Goal: Transaction & Acquisition: Purchase product/service

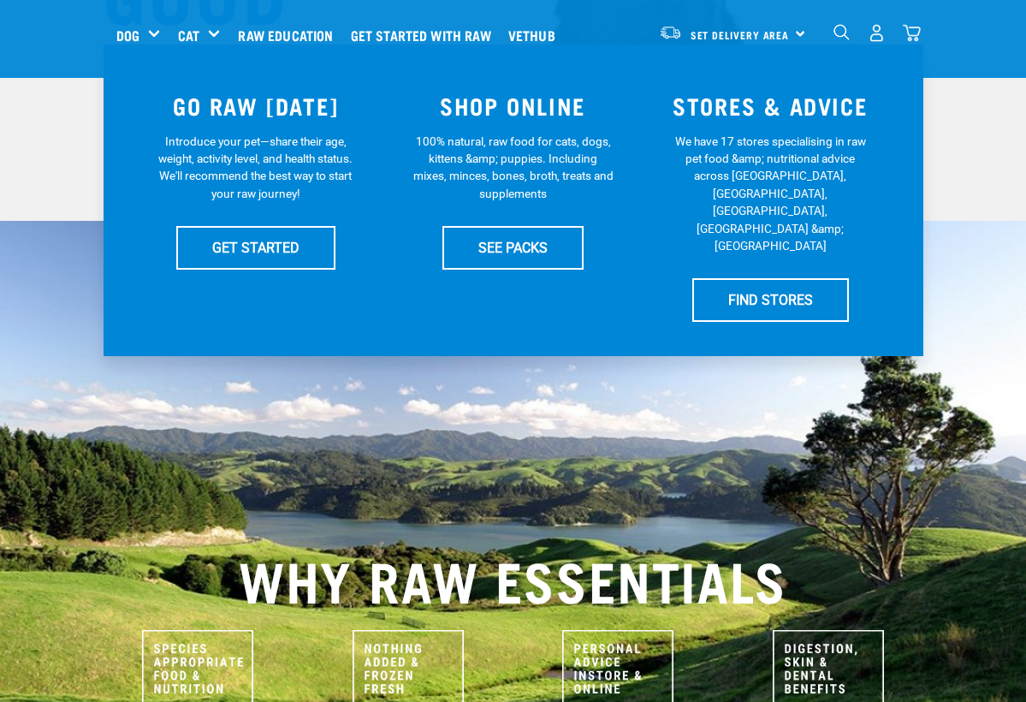
scroll to position [365, 0]
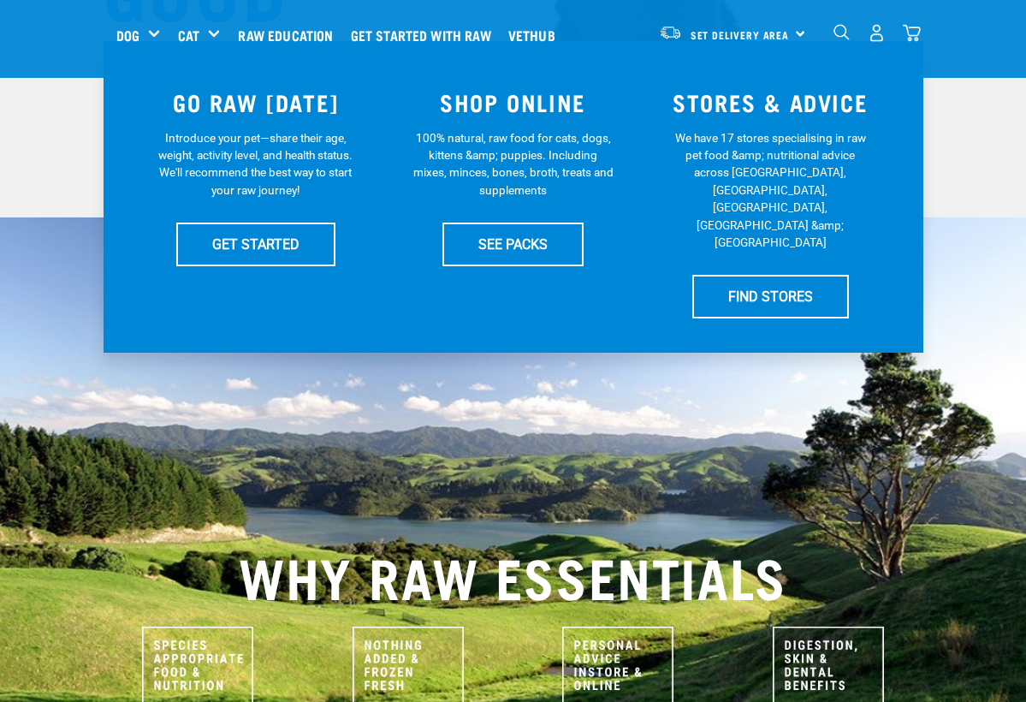
click at [919, 28] on img "dropdown navigation" at bounding box center [912, 33] width 18 height 18
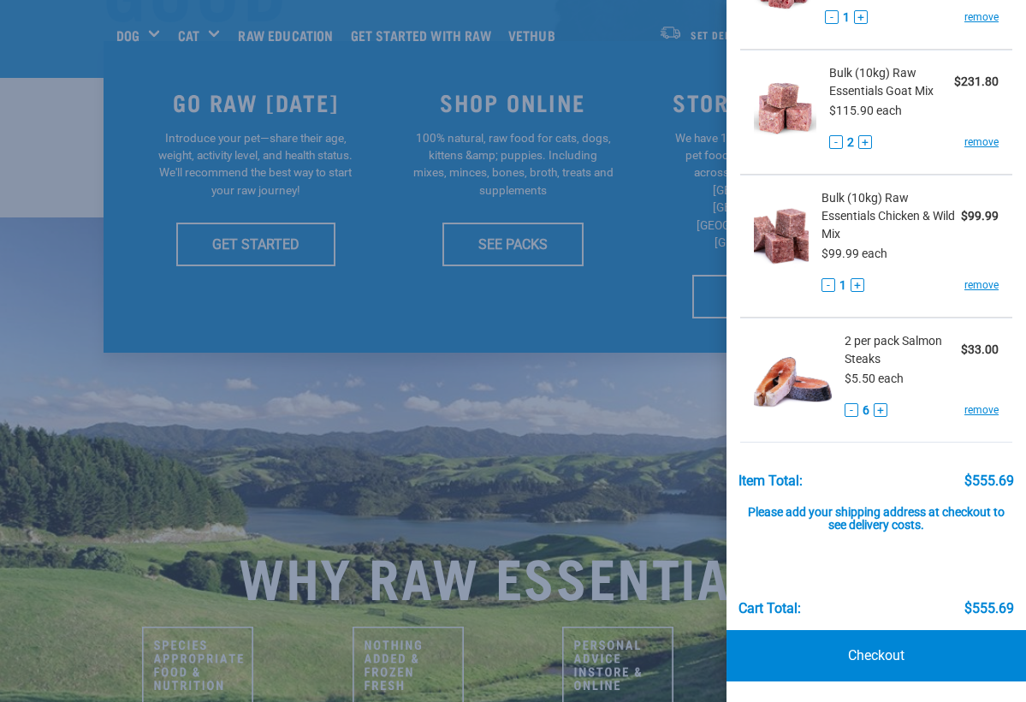
scroll to position [154, 0]
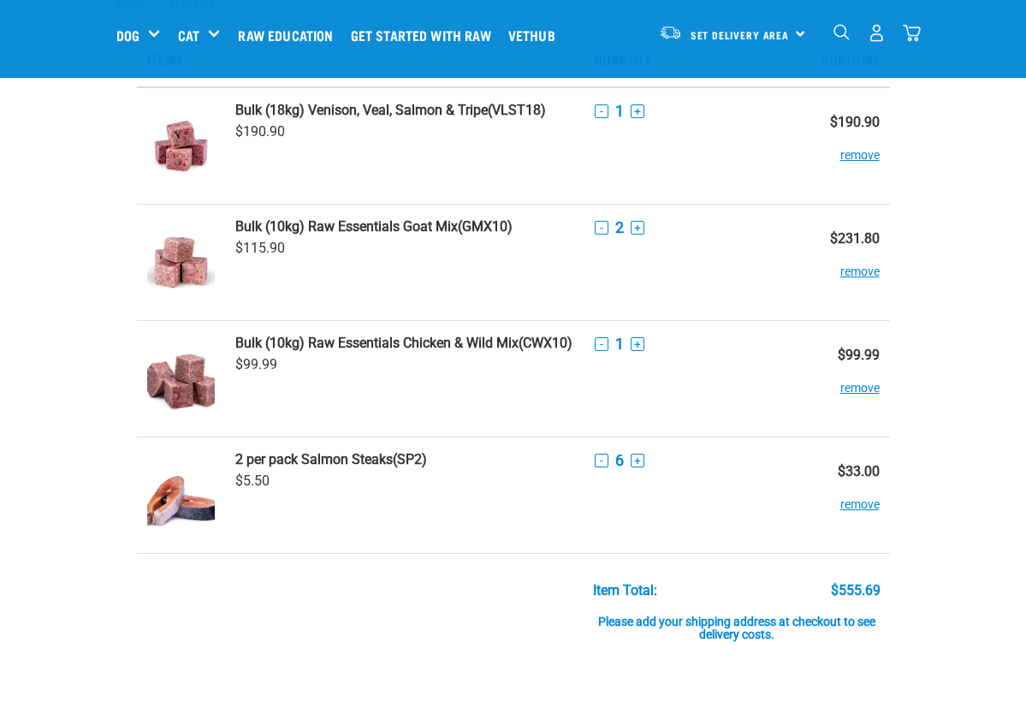
scroll to position [78, 0]
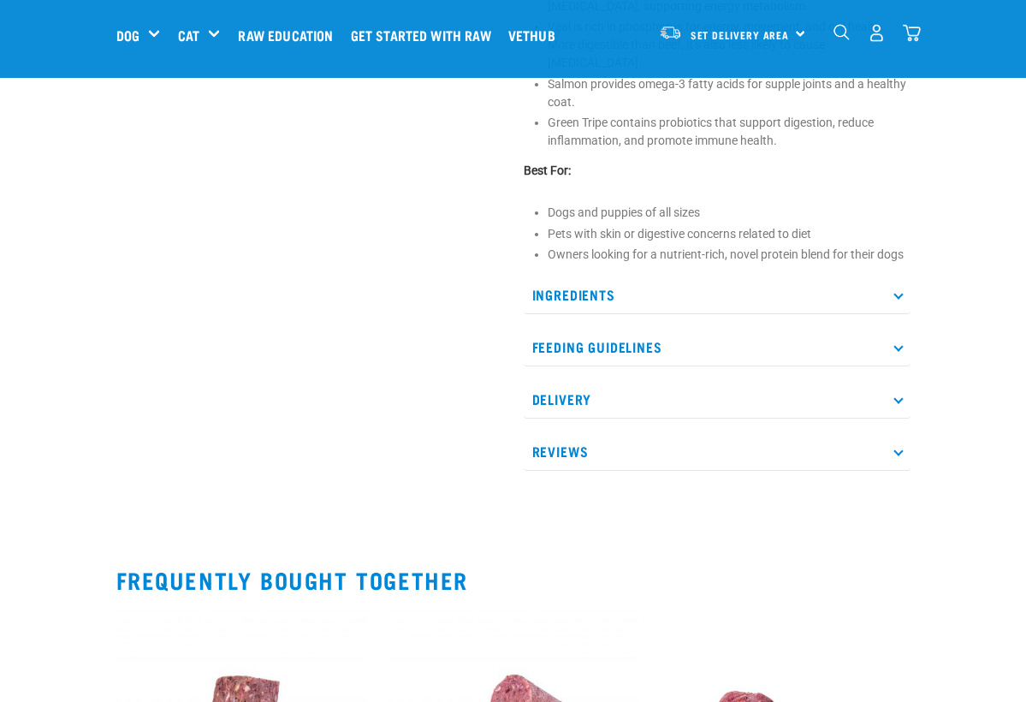
scroll to position [806, 0]
click at [609, 285] on p "Ingredients" at bounding box center [717, 294] width 387 height 39
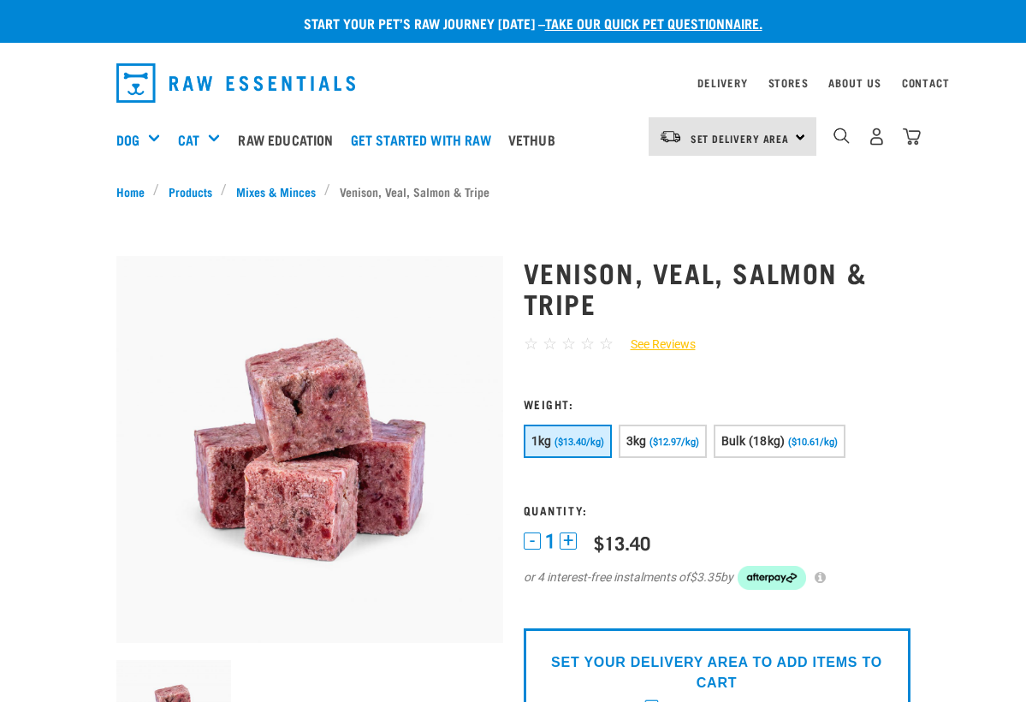
scroll to position [0, 0]
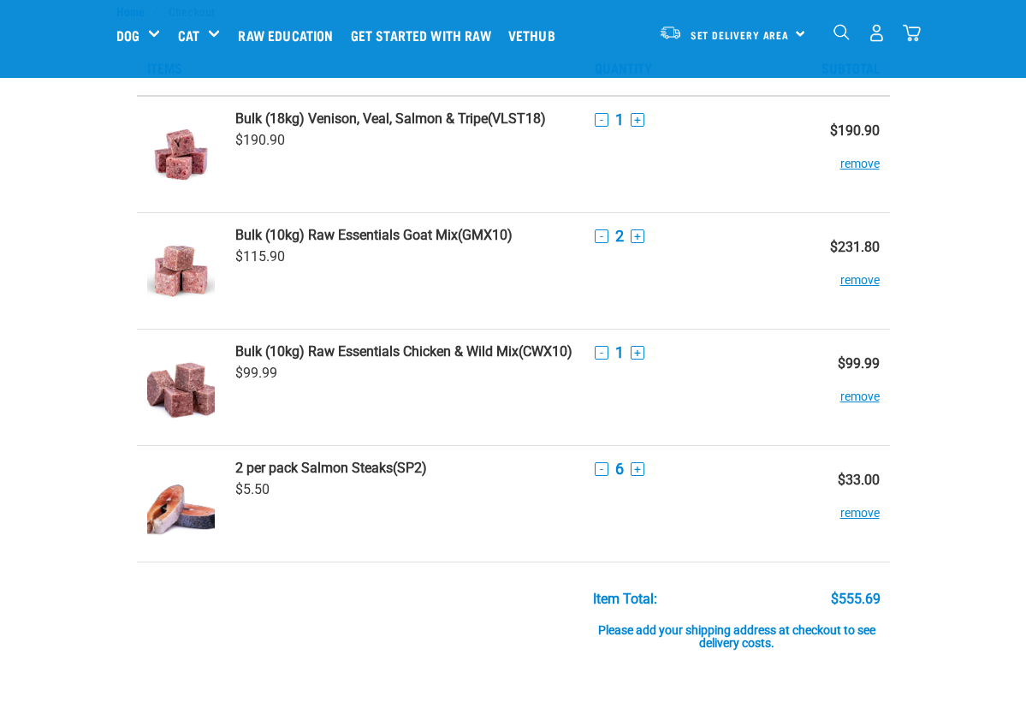
scroll to position [39, 0]
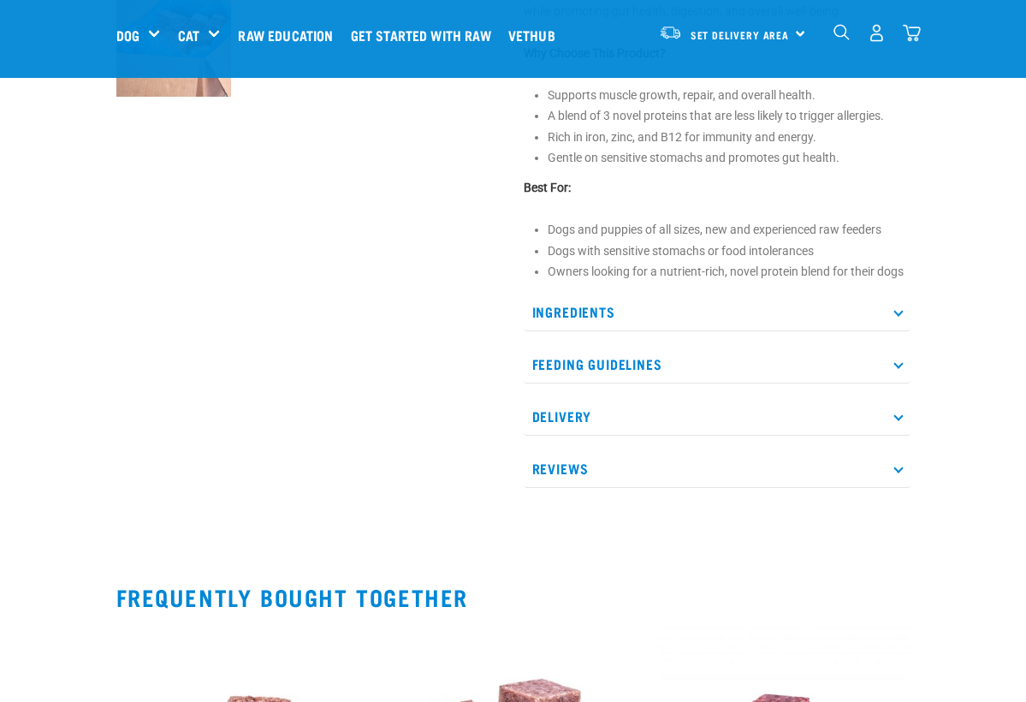
scroll to position [693, 0]
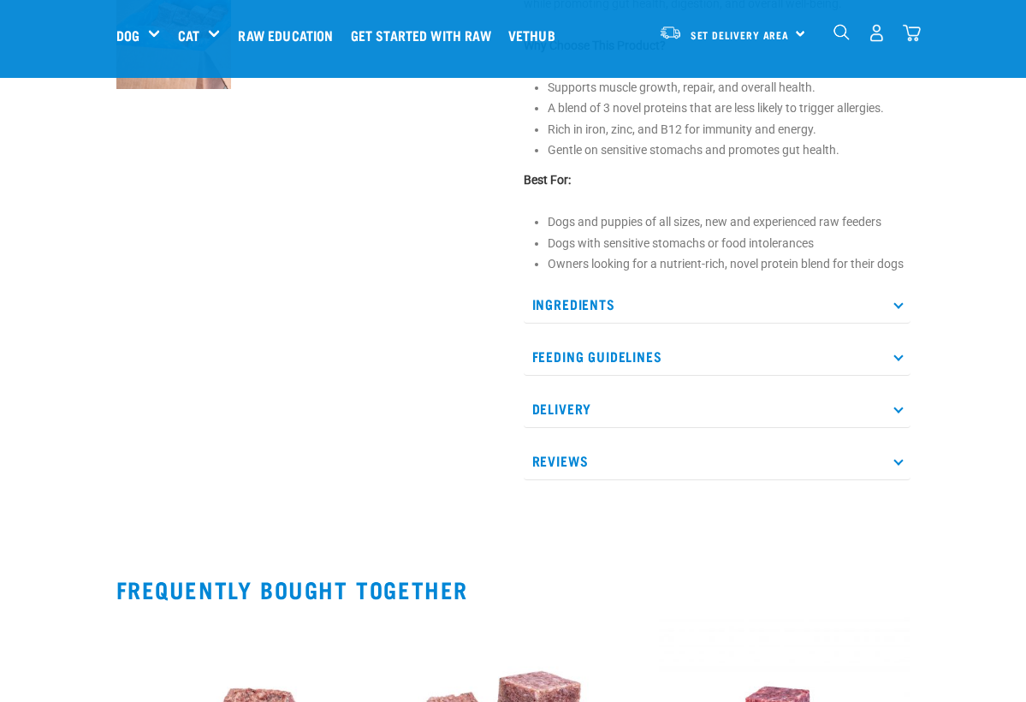
click at [627, 306] on p "Ingredients" at bounding box center [717, 304] width 387 height 39
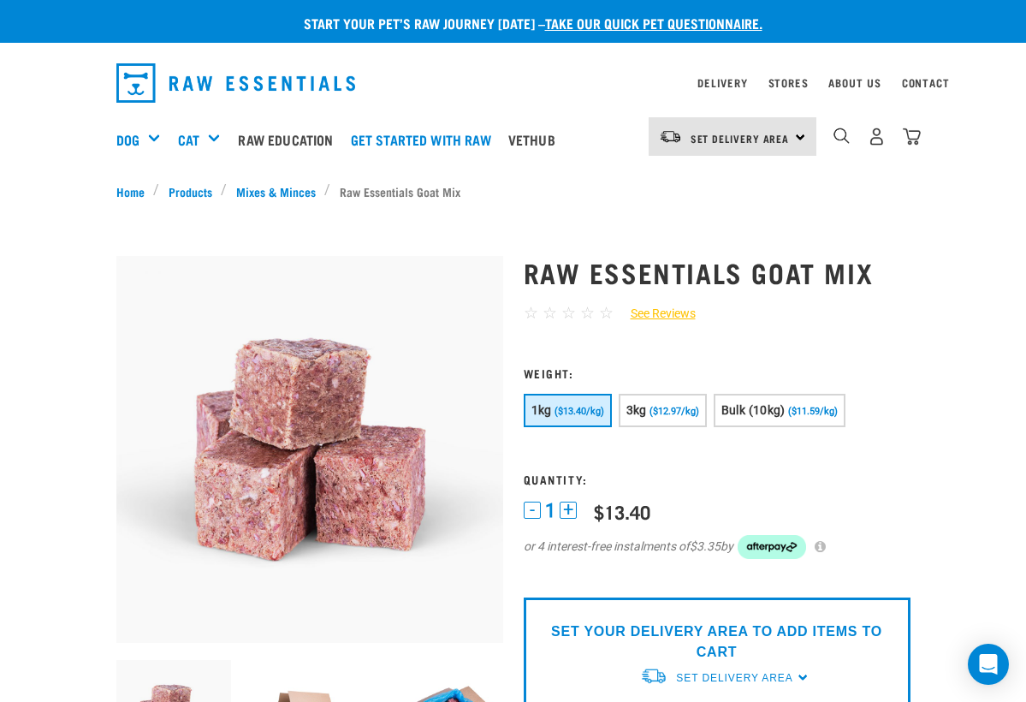
scroll to position [0, 0]
click at [916, 135] on img "dropdown navigation" at bounding box center [912, 137] width 18 height 18
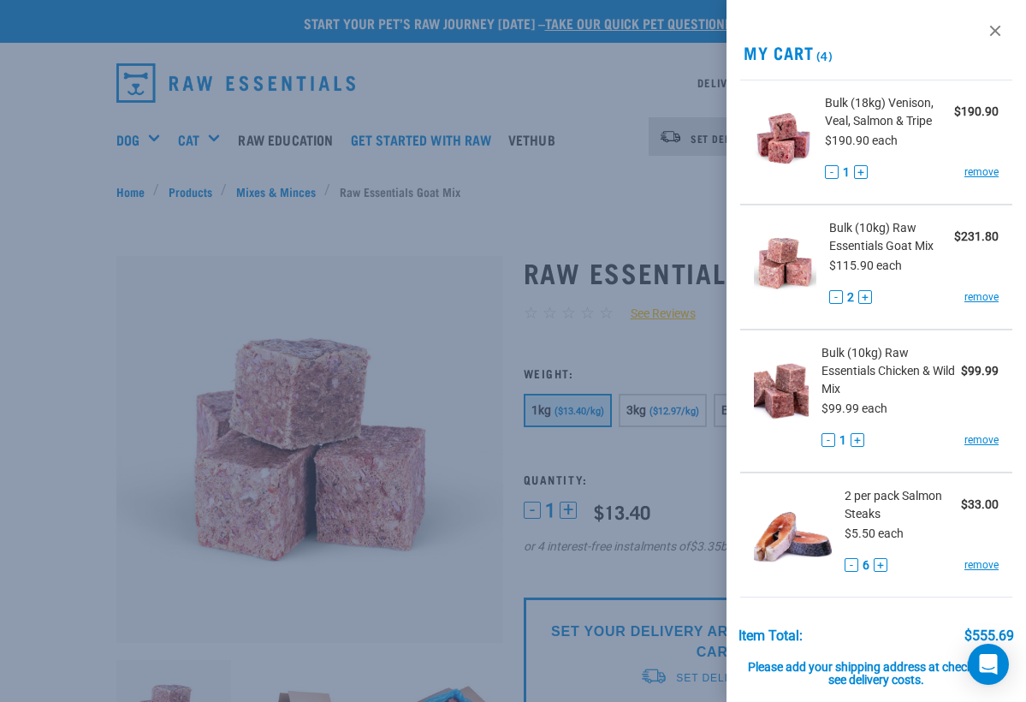
click at [584, 214] on div at bounding box center [513, 351] width 1026 height 702
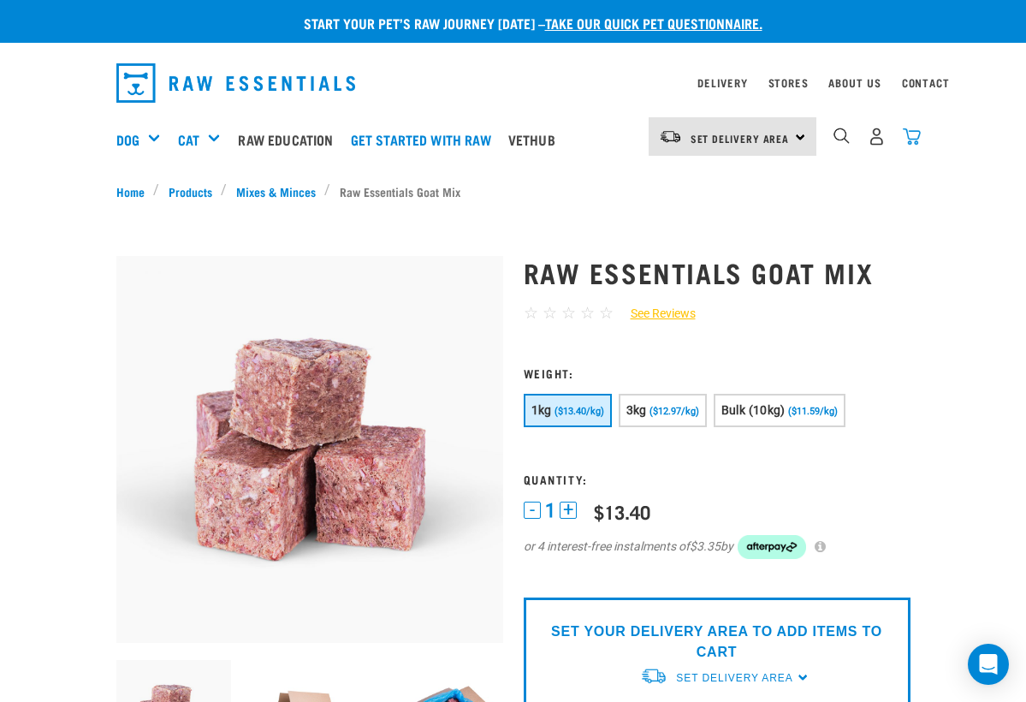
click at [907, 140] on img "dropdown navigation" at bounding box center [912, 137] width 18 height 18
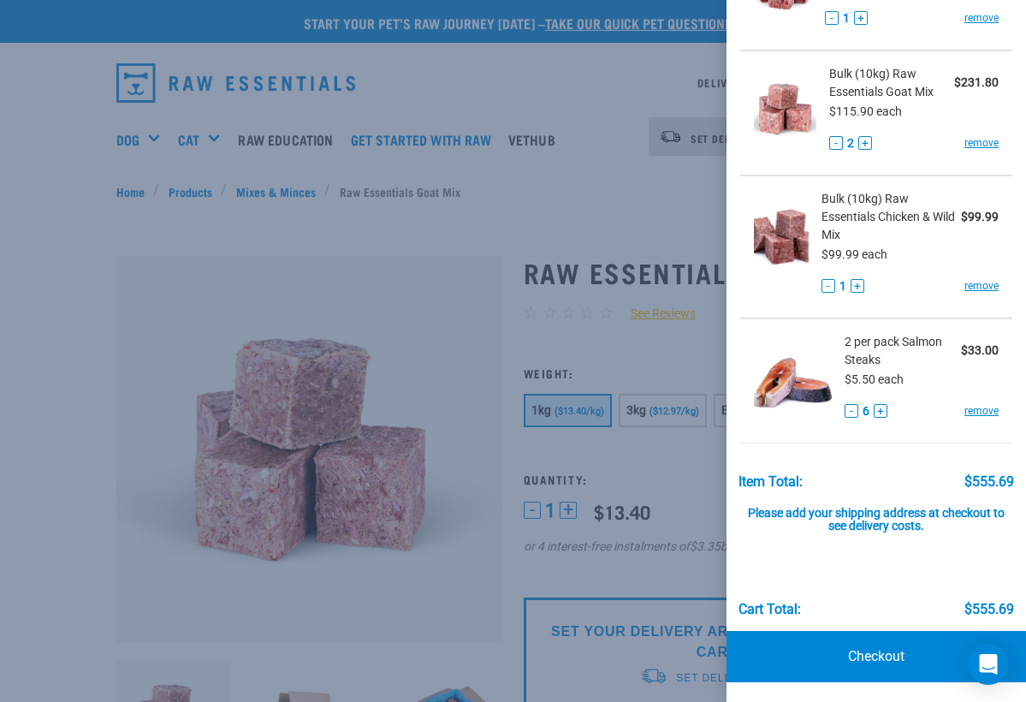
scroll to position [153, 0]
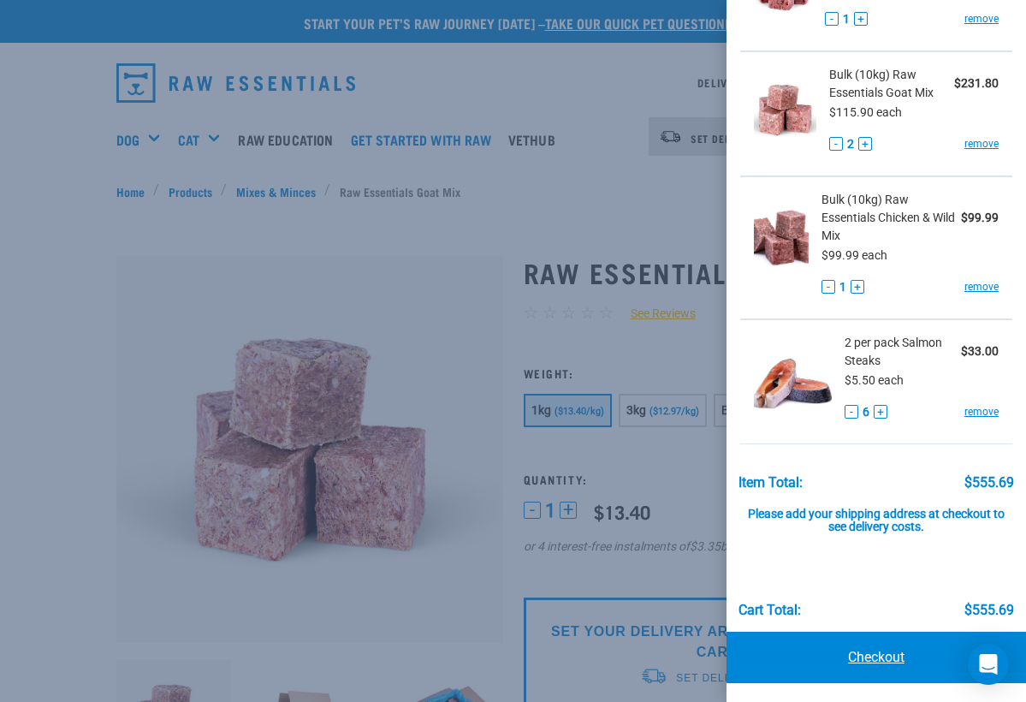
click at [867, 654] on link "Checkout" at bounding box center [877, 657] width 300 height 51
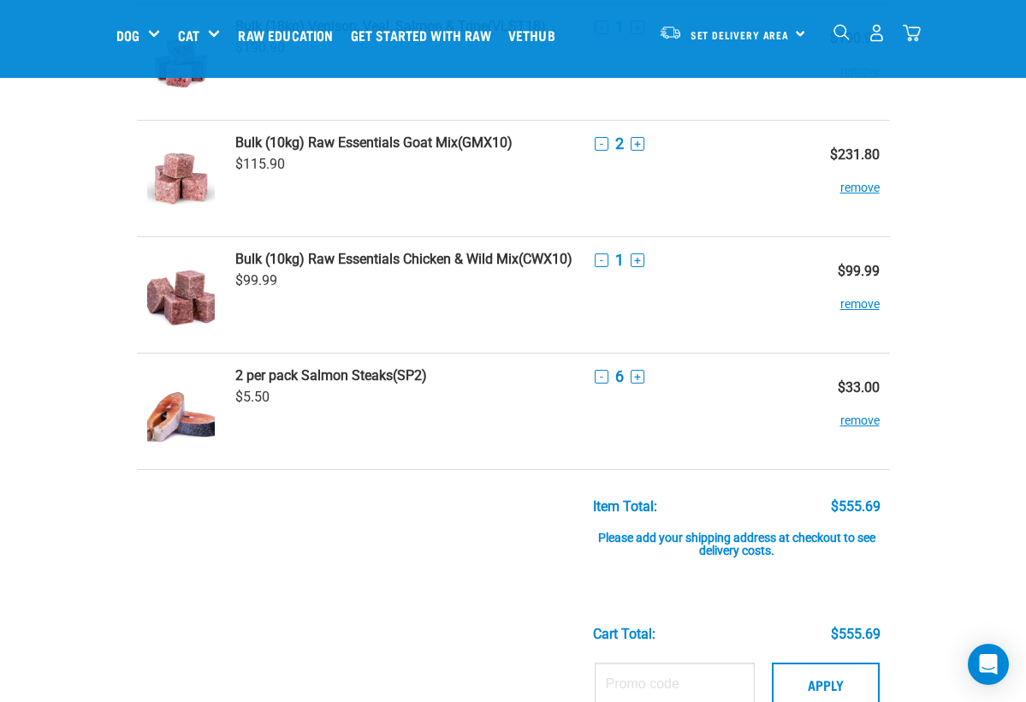
scroll to position [145, 0]
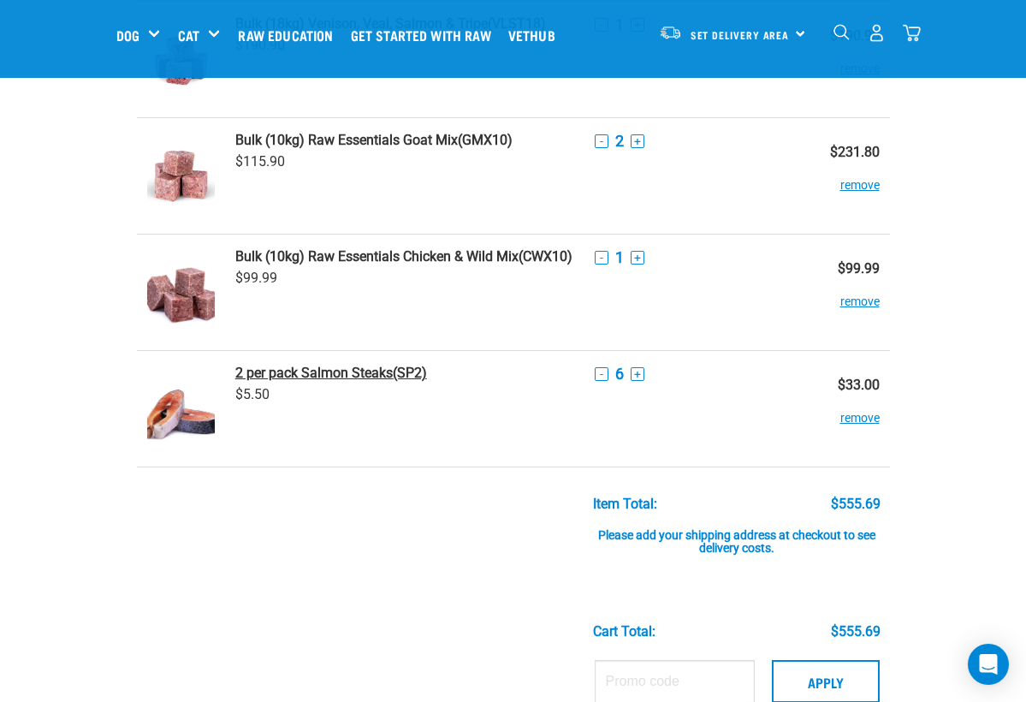
click at [361, 376] on strong "2 per pack Salmon Steaks" at bounding box center [314, 373] width 158 height 16
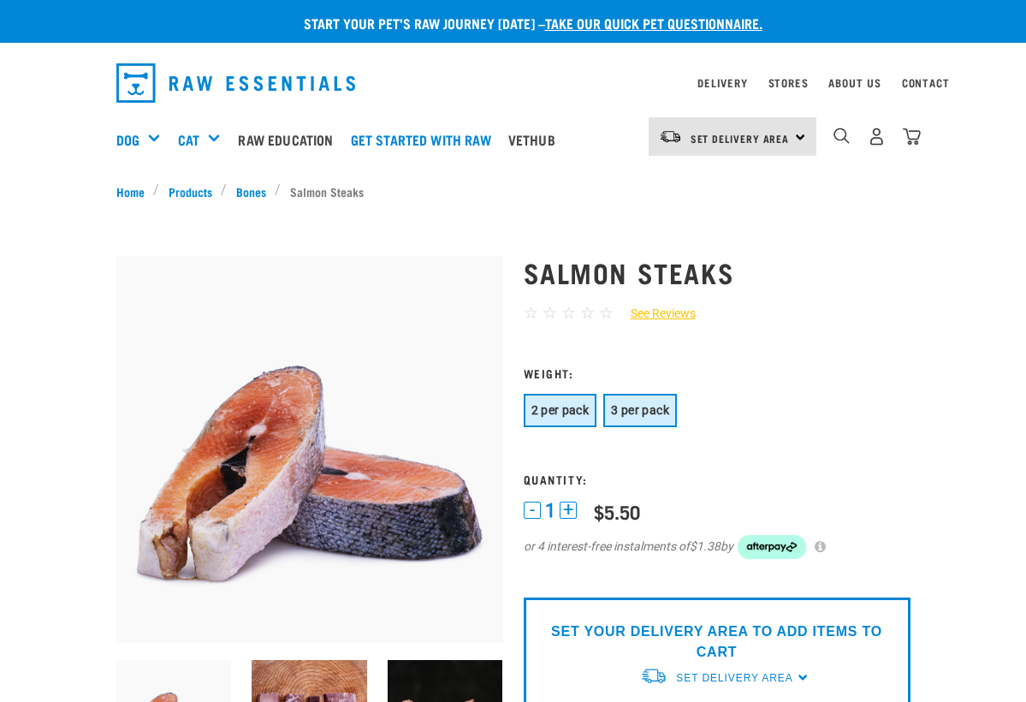
click at [667, 410] on span "3 per pack" at bounding box center [640, 410] width 58 height 14
click at [583, 407] on span "2 per pack" at bounding box center [561, 410] width 58 height 14
